Goal: Task Accomplishment & Management: Use online tool/utility

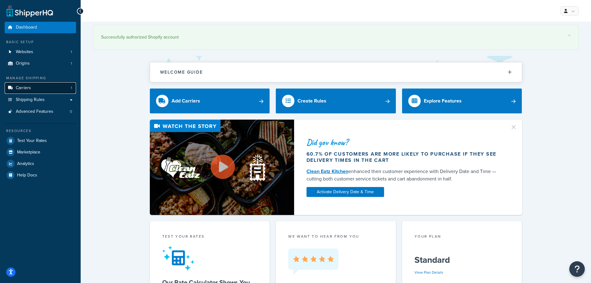
click at [38, 88] on link "Carriers 1" at bounding box center [40, 87] width 71 height 11
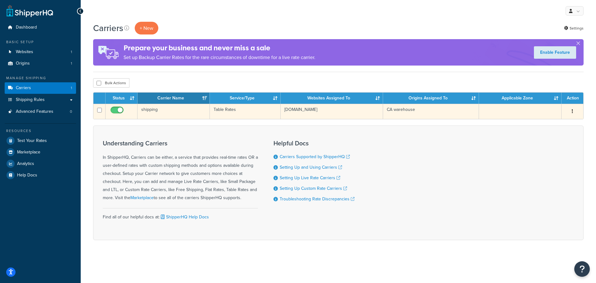
click at [570, 110] on button "button" at bounding box center [572, 111] width 9 height 10
click at [563, 122] on link "Edit" at bounding box center [546, 124] width 49 height 13
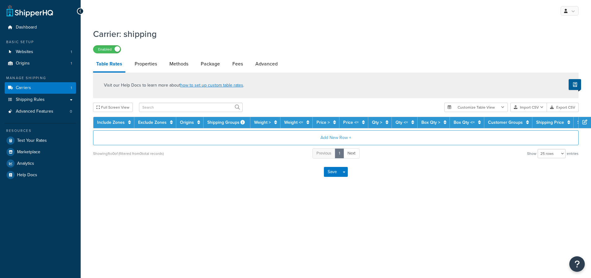
select select "25"
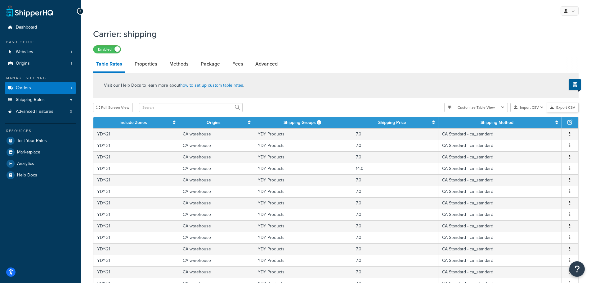
click at [563, 108] on button "Export CSV" at bounding box center [563, 107] width 32 height 9
click at [530, 109] on button "Import CSV" at bounding box center [528, 107] width 37 height 9
click at [532, 112] on div "Customize Table View Show all columns Show selected columns Import CSV Import a…" at bounding box center [511, 107] width 134 height 9
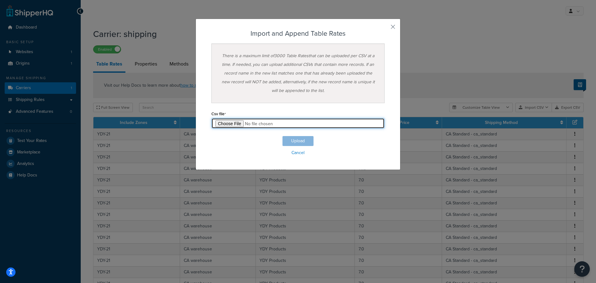
click at [220, 121] on input "file" at bounding box center [297, 123] width 173 height 11
type input "C:\fakepath\Table Rate Export-2025-09-17 0954.csv"
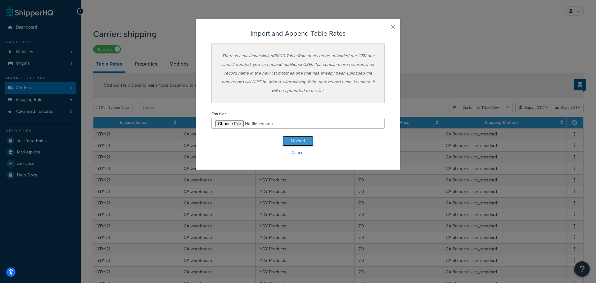
click at [300, 140] on button "Upload" at bounding box center [297, 141] width 31 height 10
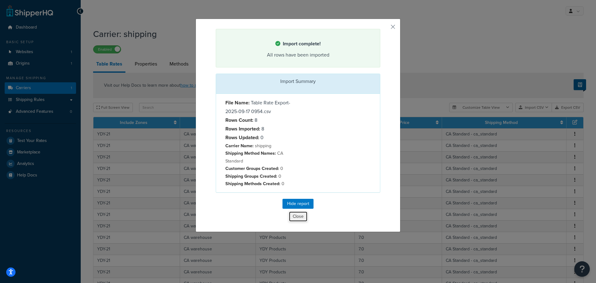
click at [296, 216] on button "Close" at bounding box center [297, 216] width 19 height 11
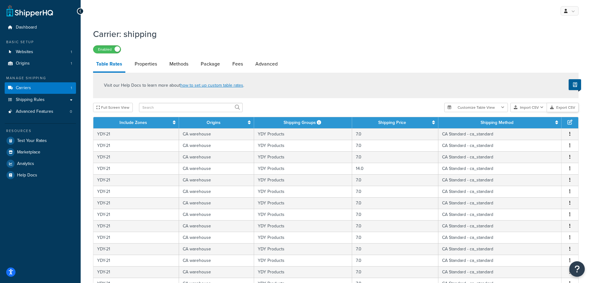
click at [568, 109] on button "Export CSV" at bounding box center [563, 107] width 32 height 9
